Goal: Communication & Community: Answer question/provide support

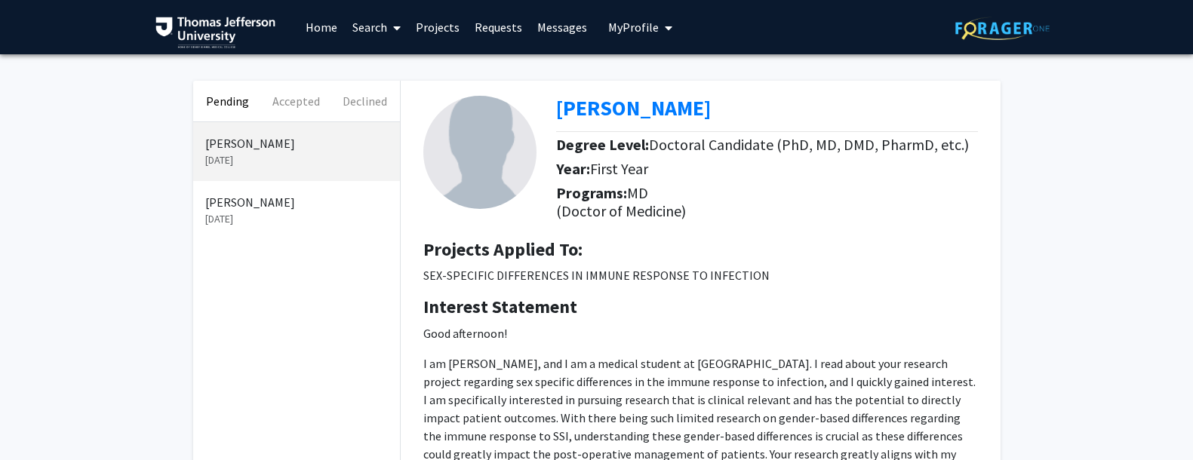
click at [245, 155] on p "[DATE]" at bounding box center [296, 160] width 183 height 16
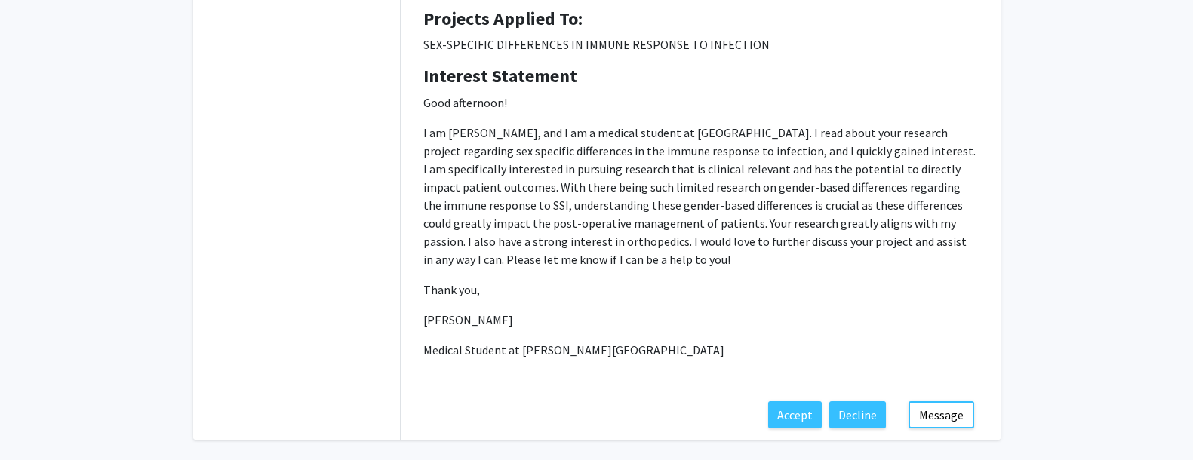
scroll to position [290, 0]
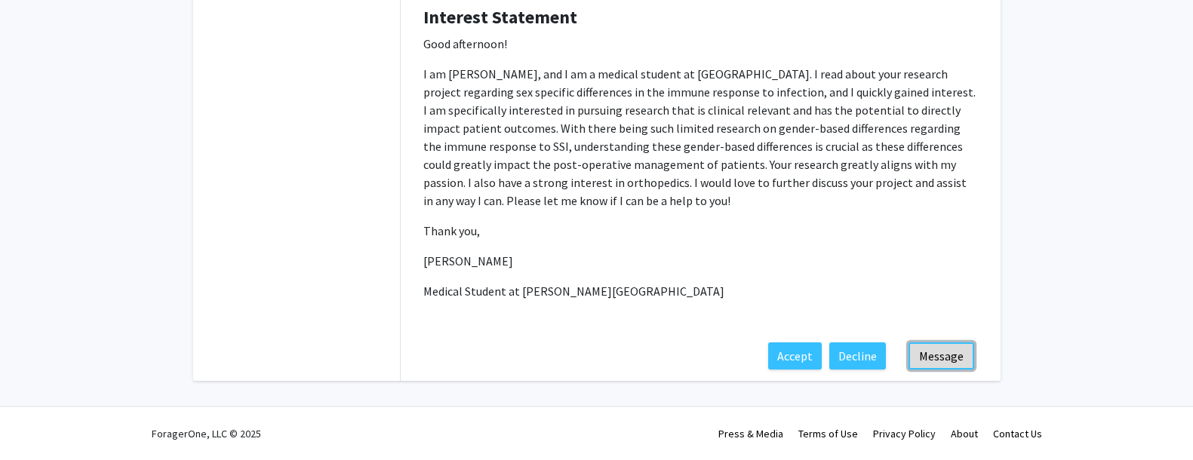
click at [936, 352] on button "Message" at bounding box center [941, 356] width 66 height 27
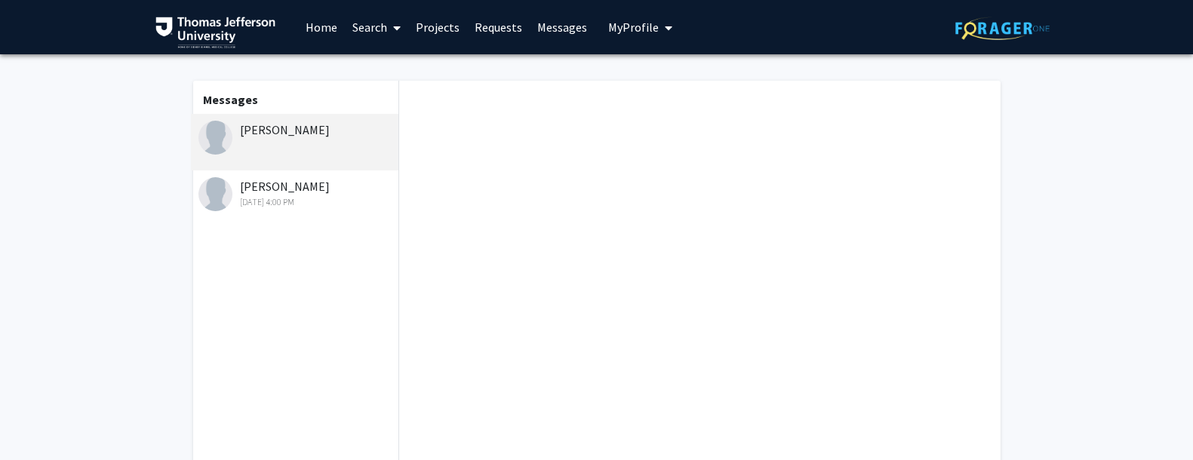
click at [344, 164] on div "[PERSON_NAME]" at bounding box center [295, 142] width 208 height 57
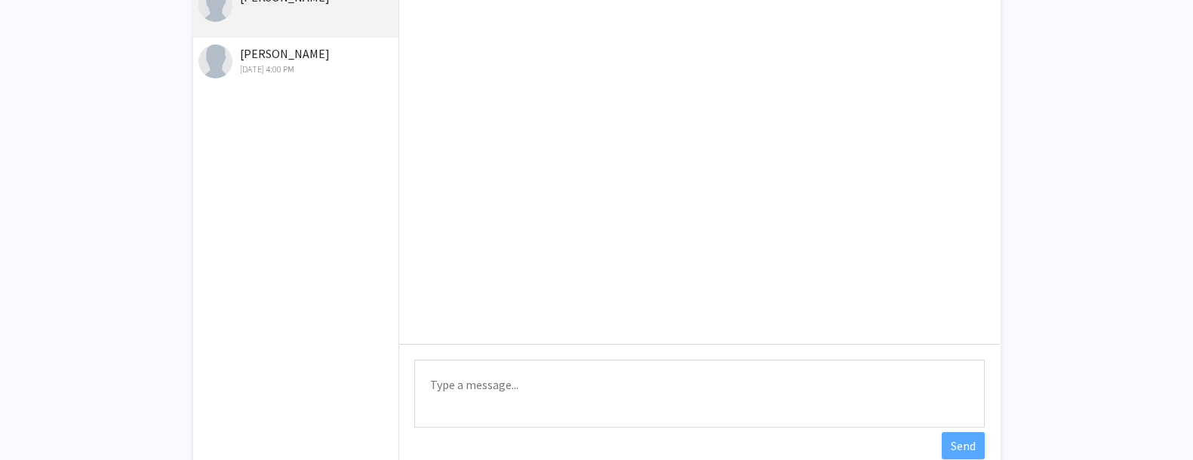
scroll to position [228, 0]
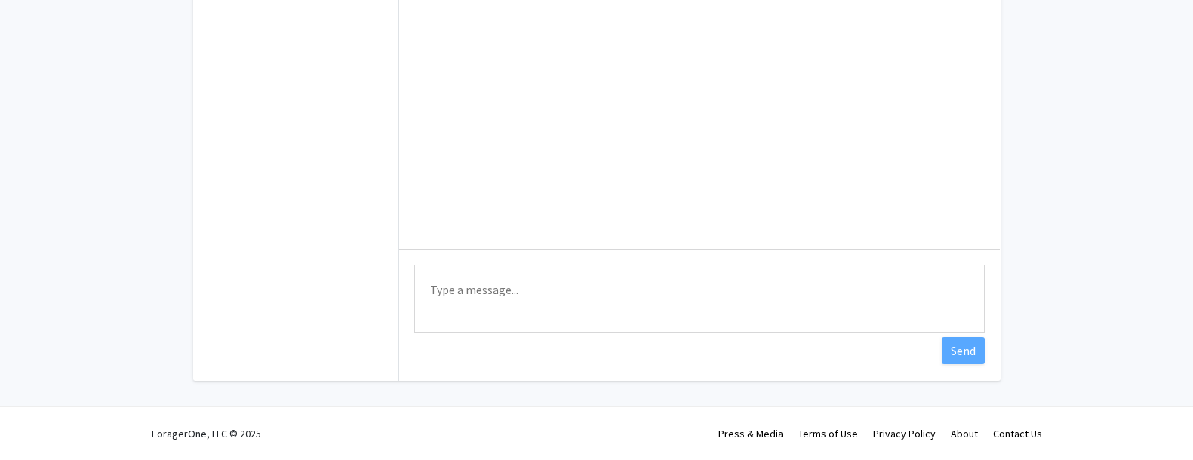
click at [507, 293] on textarea "Type a message" at bounding box center [699, 299] width 570 height 68
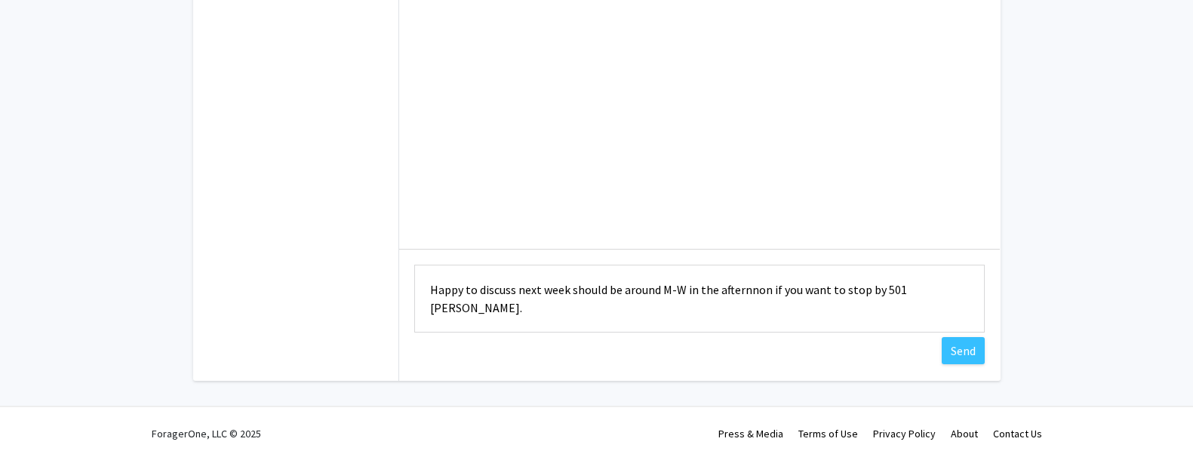
click at [514, 290] on textarea "Happy to discuss next week should be around M-W in the afternnon if you want to…" at bounding box center [699, 299] width 570 height 68
click at [525, 293] on textarea "Happy to discuss! next week should be around M-W in the afternnon if you want t…" at bounding box center [699, 299] width 570 height 68
click at [624, 290] on textarea "Happy to discuss! Next week should be around M-W in the afternnon if you want t…" at bounding box center [699, 299] width 570 height 68
click at [876, 293] on textarea "Happy to discuss! Next week should be good, M-W in the afternoon, if you want t…" at bounding box center [699, 299] width 570 height 68
type textarea "Happy to discuss! Next week should be good, M-W in the afternoon, if you want t…"
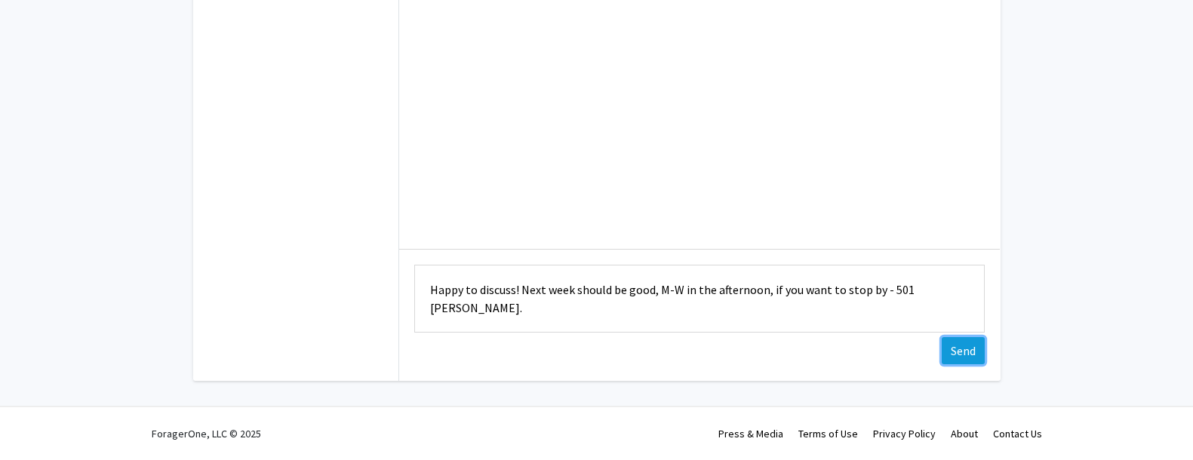
click at [966, 350] on button "Send" at bounding box center [963, 350] width 43 height 27
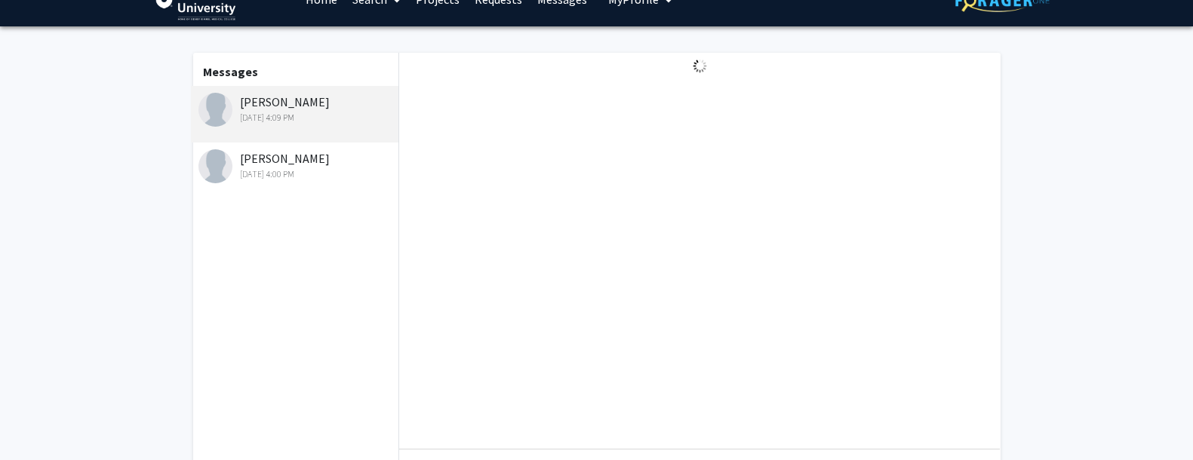
scroll to position [0, 0]
